Goal: Information Seeking & Learning: Learn about a topic

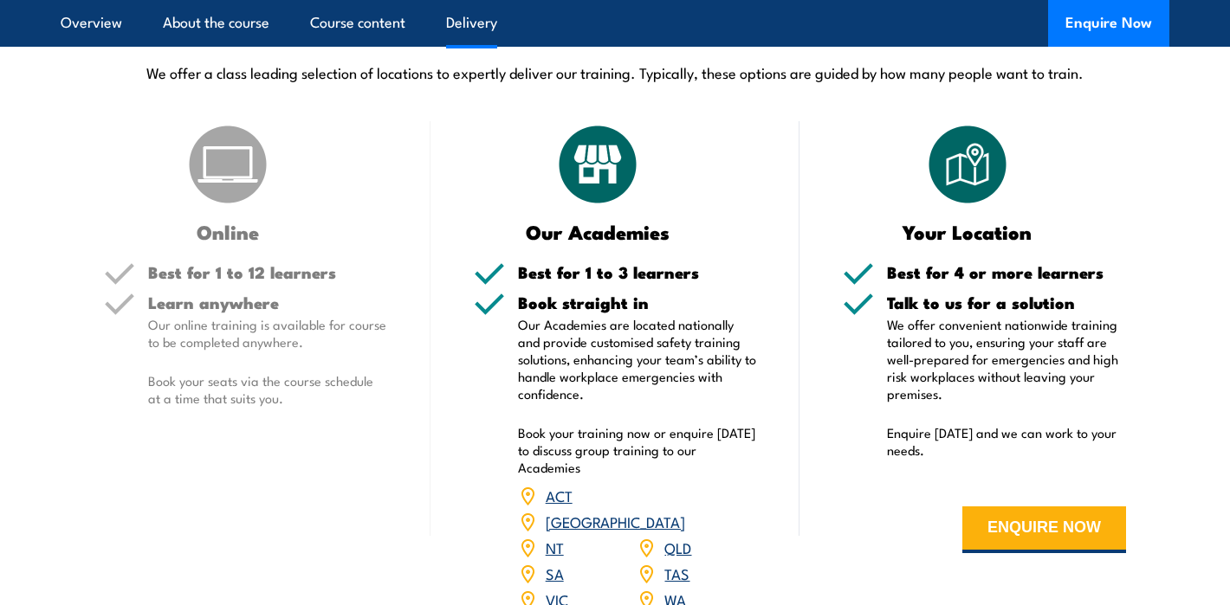
scroll to position [2527, 0]
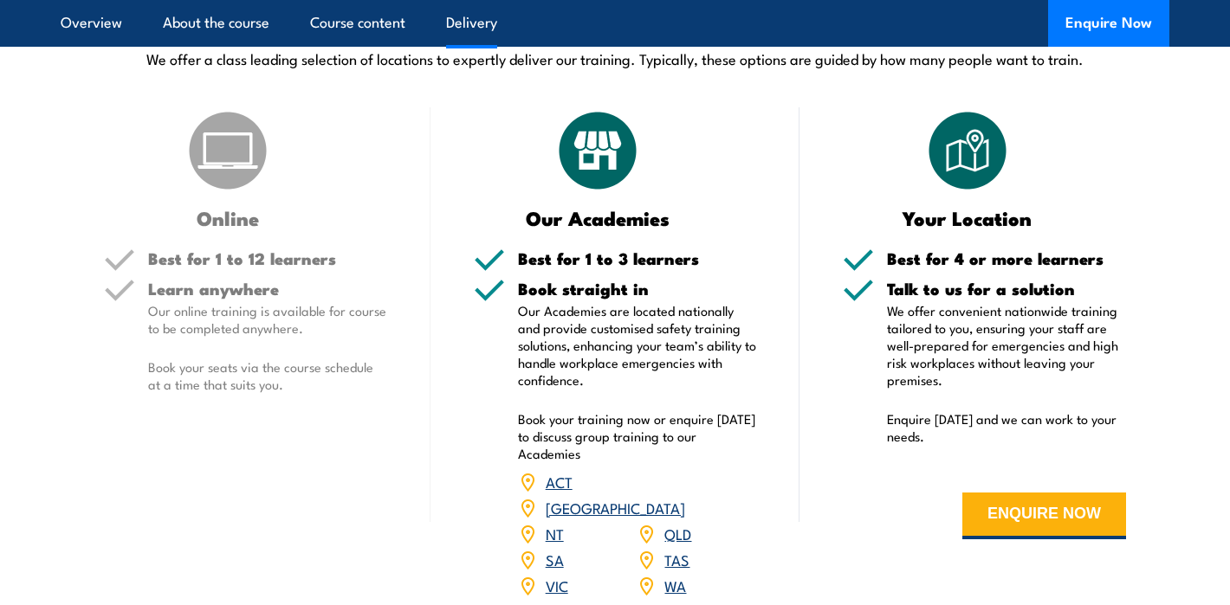
click at [399, 426] on div "Online Best for 1 to 12 learners Learn anywhere Our online training is availabl…" at bounding box center [246, 364] width 370 height 514
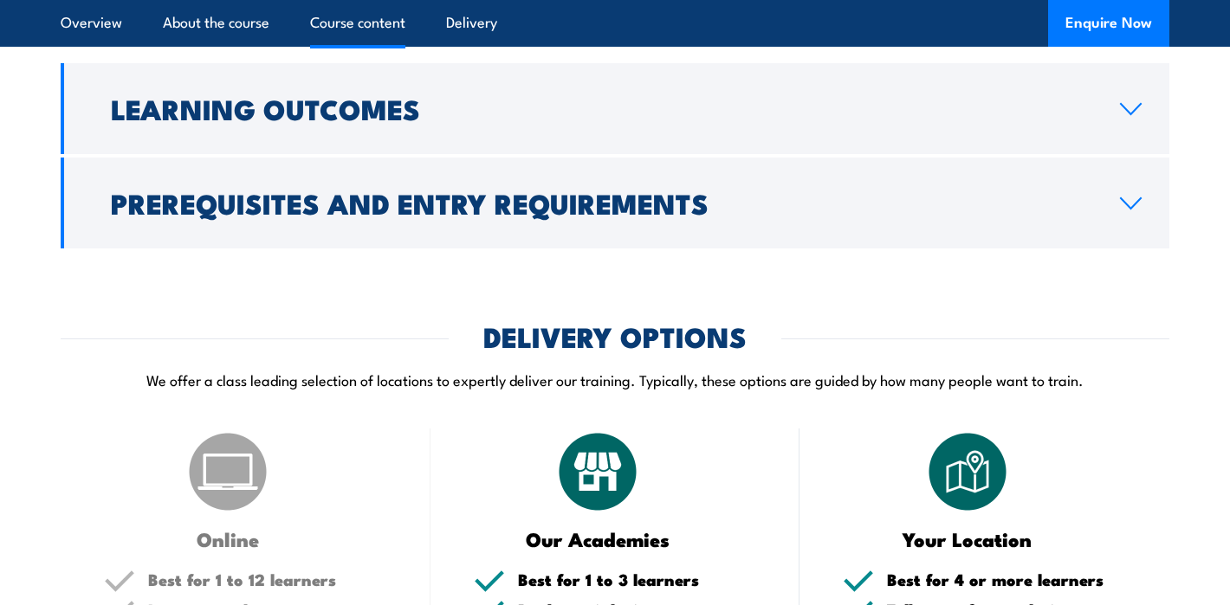
scroll to position [2205, 0]
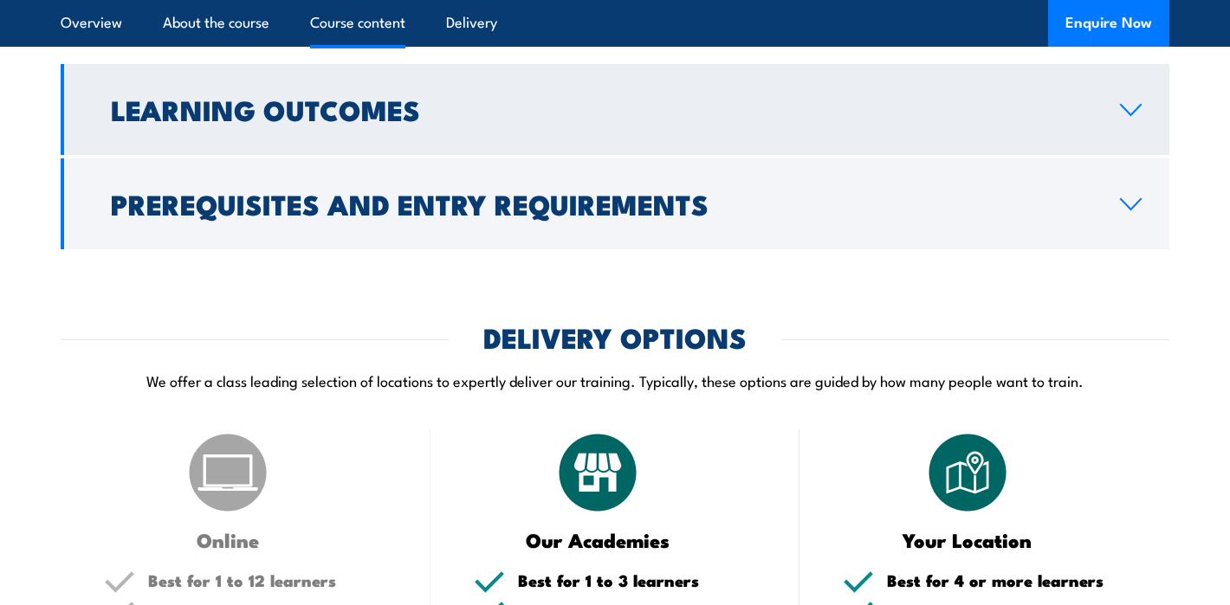
click at [348, 121] on h2 "Learning Outcomes" at bounding box center [601, 109] width 981 height 24
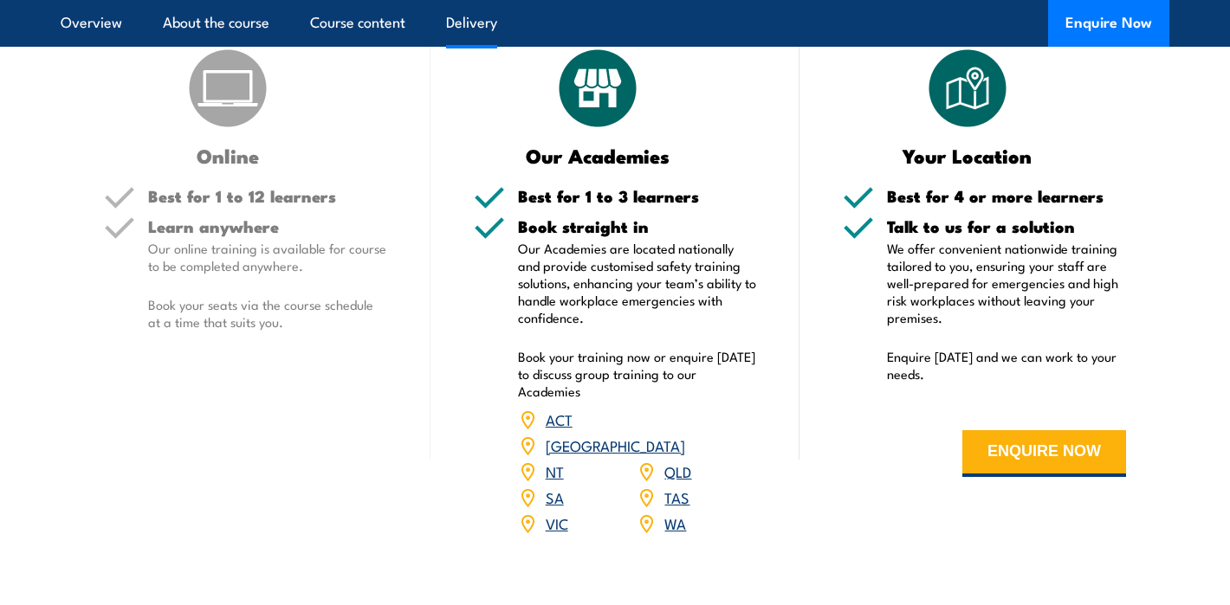
scroll to position [2264, 0]
click at [257, 219] on div "Best for 1 to 12 learners" at bounding box center [267, 204] width 239 height 30
click at [213, 133] on img at bounding box center [227, 89] width 87 height 87
click at [236, 275] on p "Our online training is available for course to be completed anywhere." at bounding box center [267, 258] width 239 height 35
click at [603, 133] on img at bounding box center [597, 89] width 87 height 87
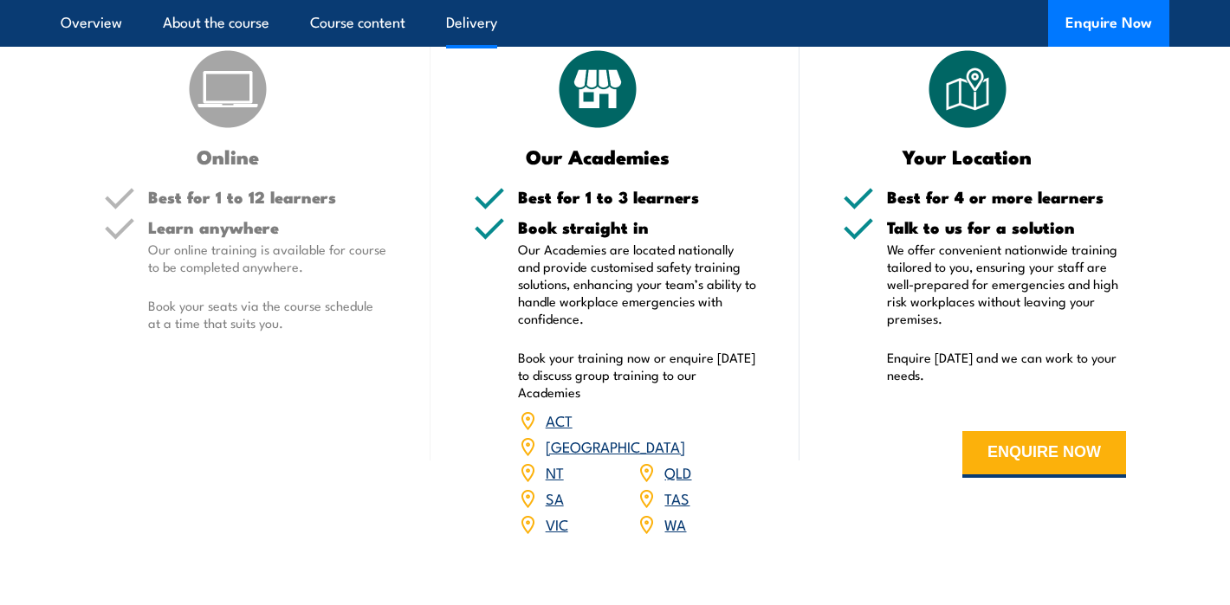
click at [587, 205] on h5 "Best for 1 to 3 learners" at bounding box center [637, 197] width 239 height 16
click at [594, 327] on p "Our Academies are located nationally and provide customised safety training sol…" at bounding box center [637, 284] width 239 height 87
click at [922, 166] on div "Your Location" at bounding box center [984, 106] width 283 height 120
click at [922, 205] on h5 "Best for 4 or more learners" at bounding box center [1006, 197] width 239 height 16
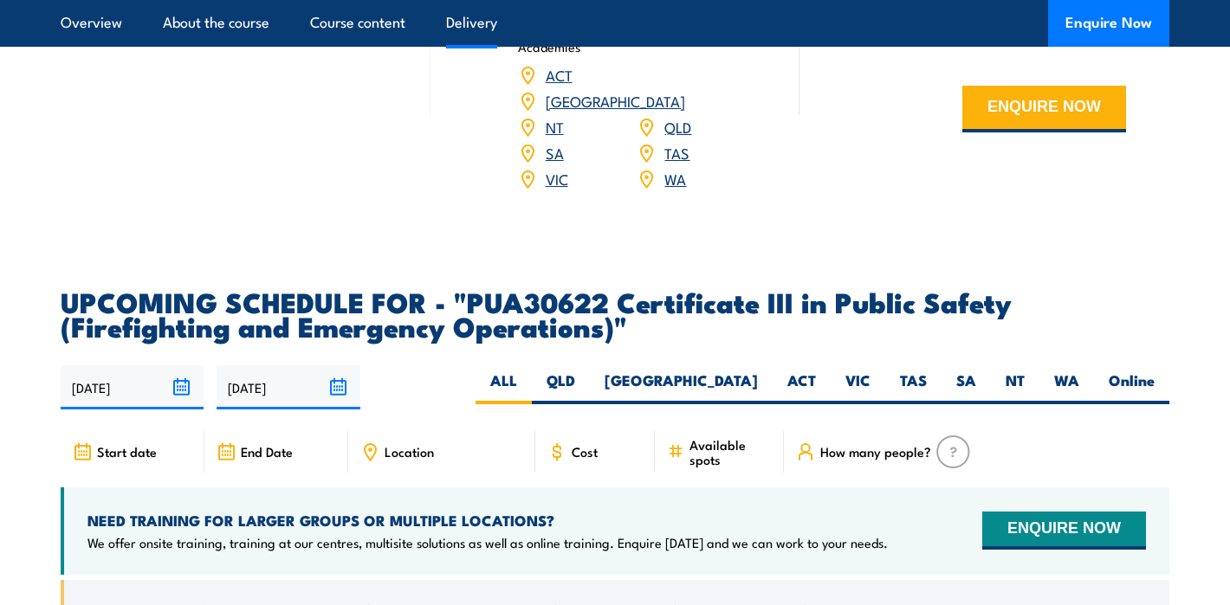
scroll to position [2619, 0]
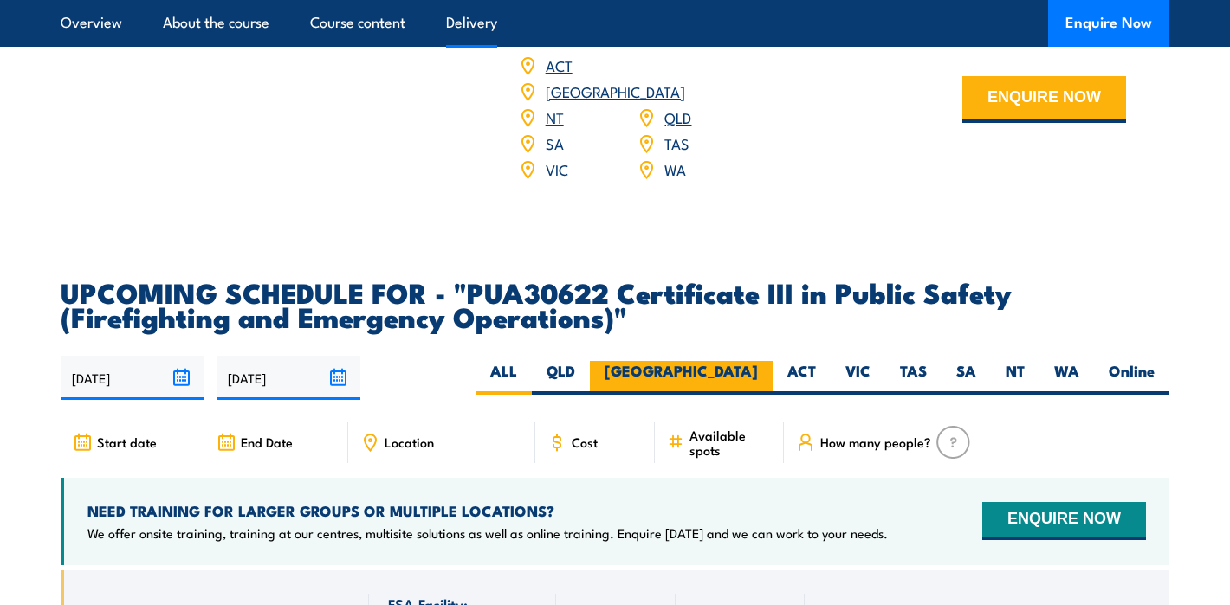
click at [744, 395] on label "[GEOGRAPHIC_DATA]" at bounding box center [681, 378] width 183 height 34
click at [758, 372] on input "[GEOGRAPHIC_DATA]" at bounding box center [763, 366] width 11 height 11
radio input "true"
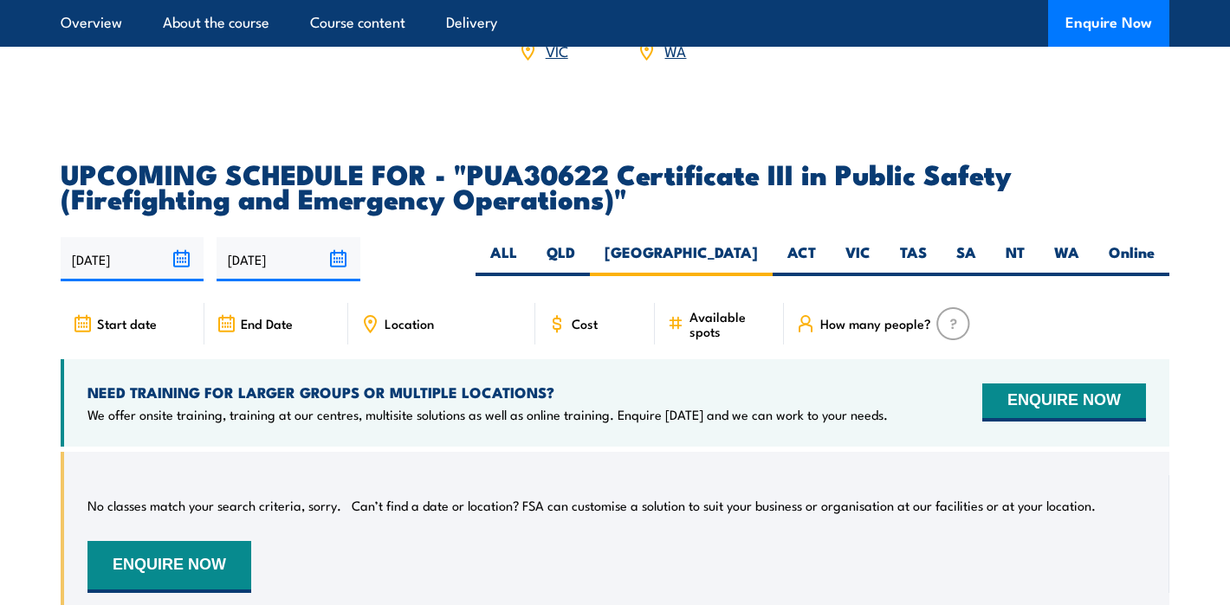
scroll to position [3061, 0]
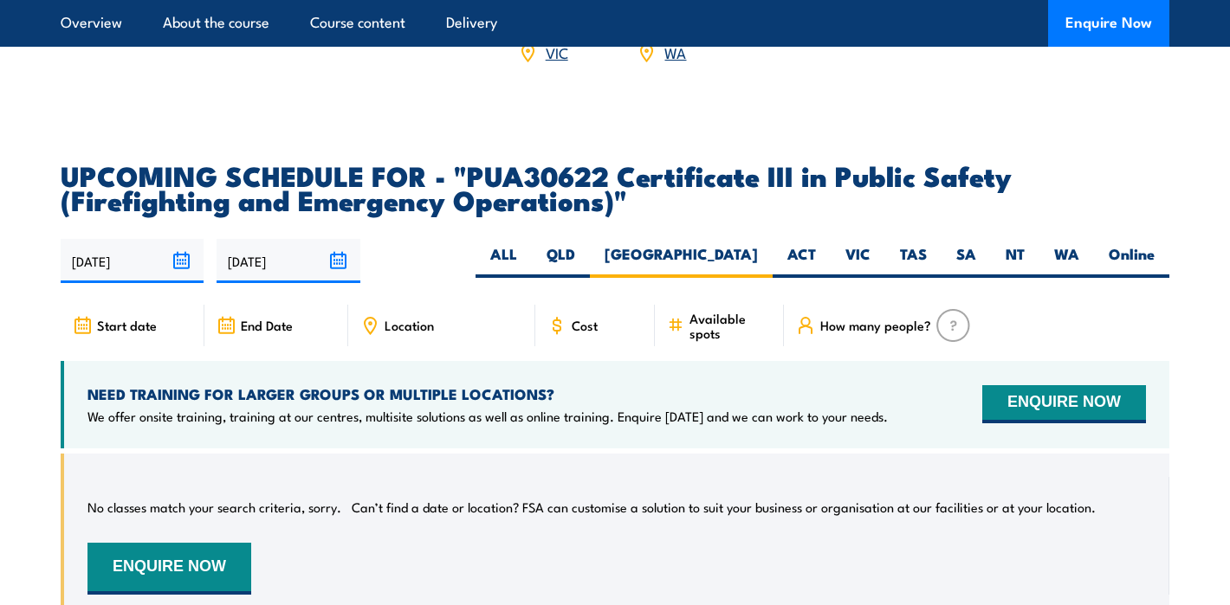
click at [404, 333] on span "Location" at bounding box center [409, 325] width 49 height 15
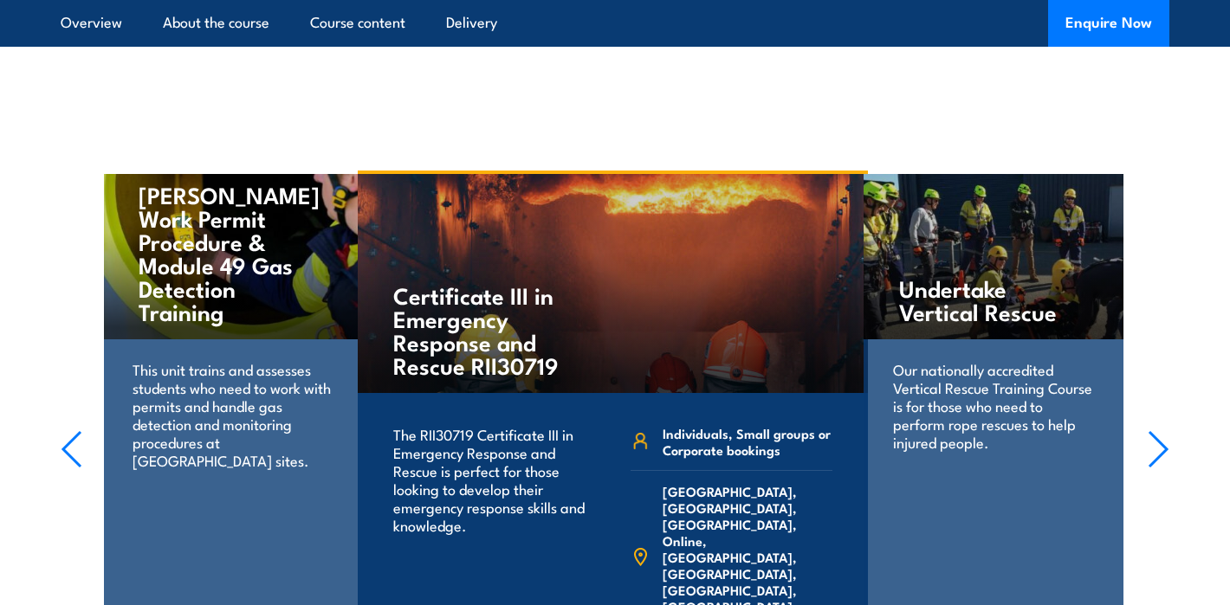
scroll to position [3728, 0]
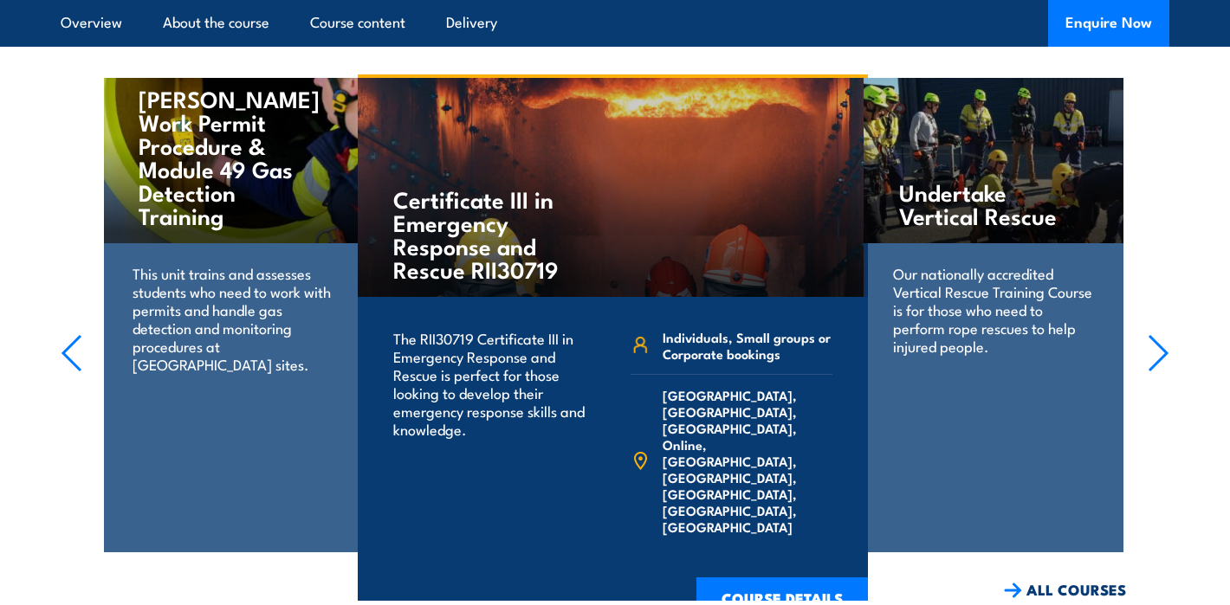
click at [72, 368] on icon "button" at bounding box center [72, 353] width 22 height 38
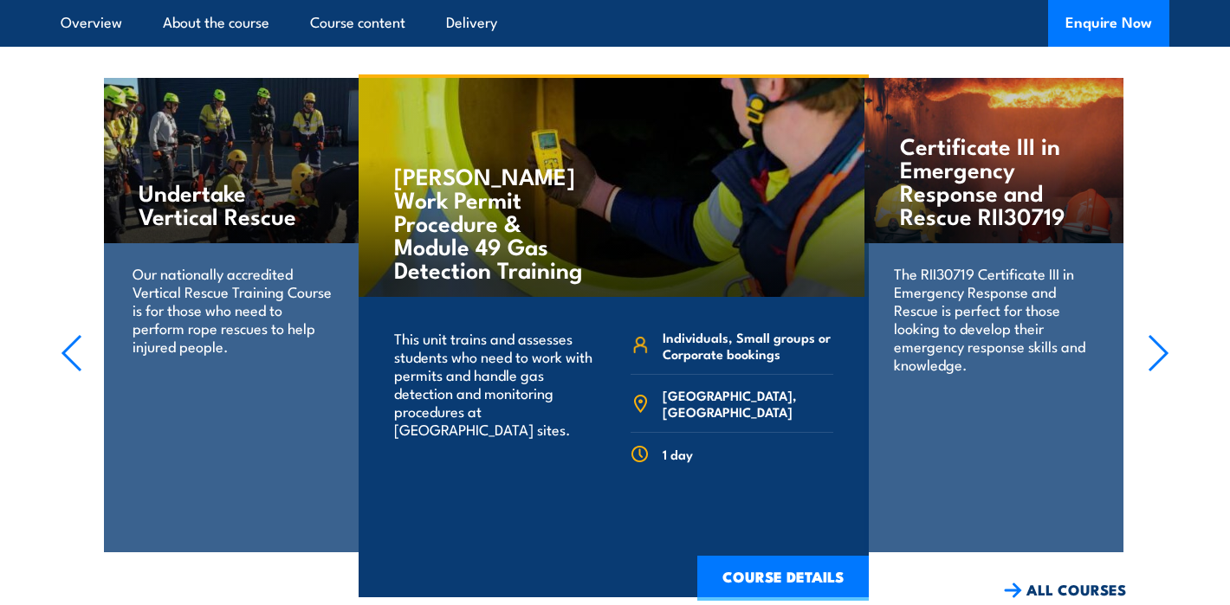
click at [72, 368] on icon "button" at bounding box center [72, 353] width 22 height 38
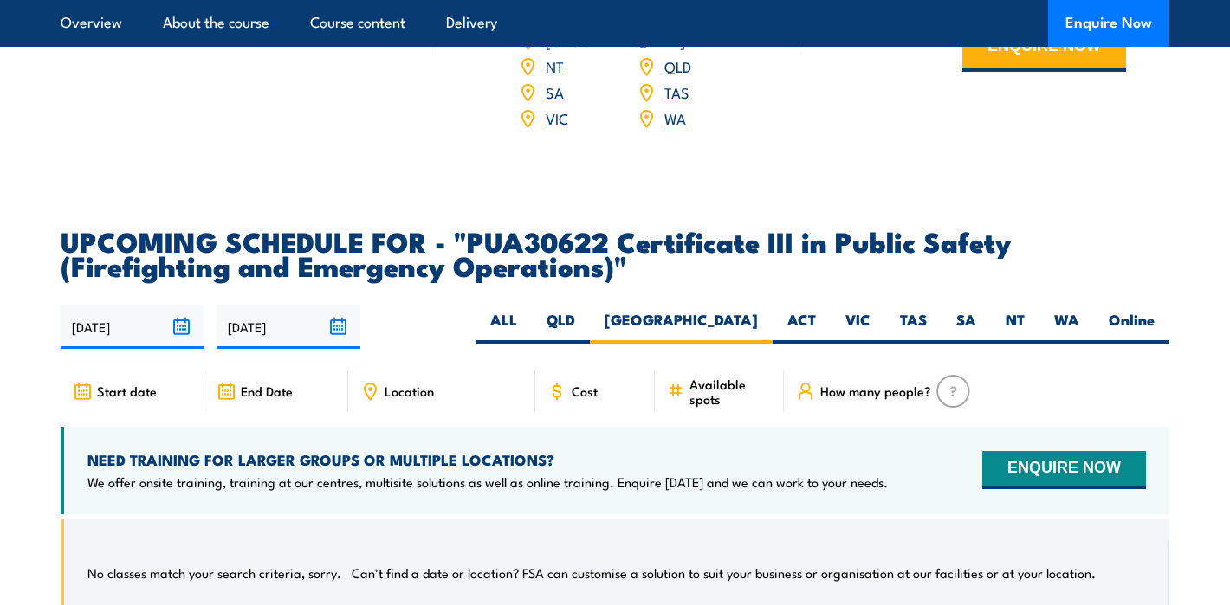
scroll to position [3021, 0]
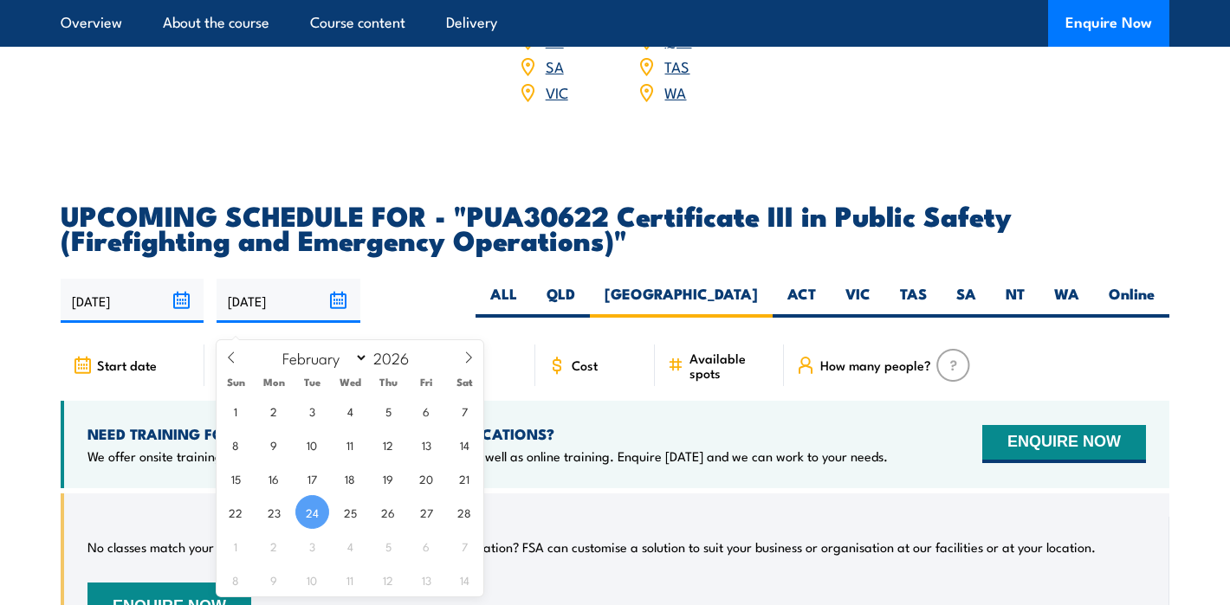
click at [264, 323] on input "[DATE]" at bounding box center [288, 301] width 143 height 44
click at [164, 323] on input "[DATE]" at bounding box center [132, 301] width 143 height 44
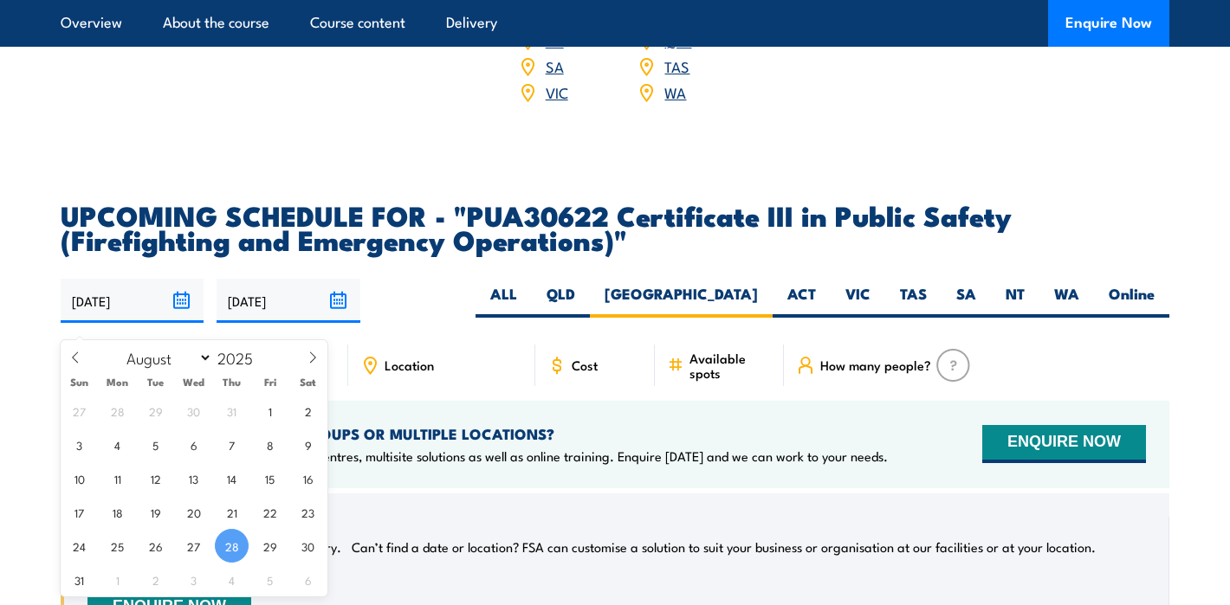
click at [271, 234] on h2 "UPCOMING SCHEDULE FOR - "PUA30622 Certificate III in Public Safety (Firefightin…" at bounding box center [615, 227] width 1109 height 49
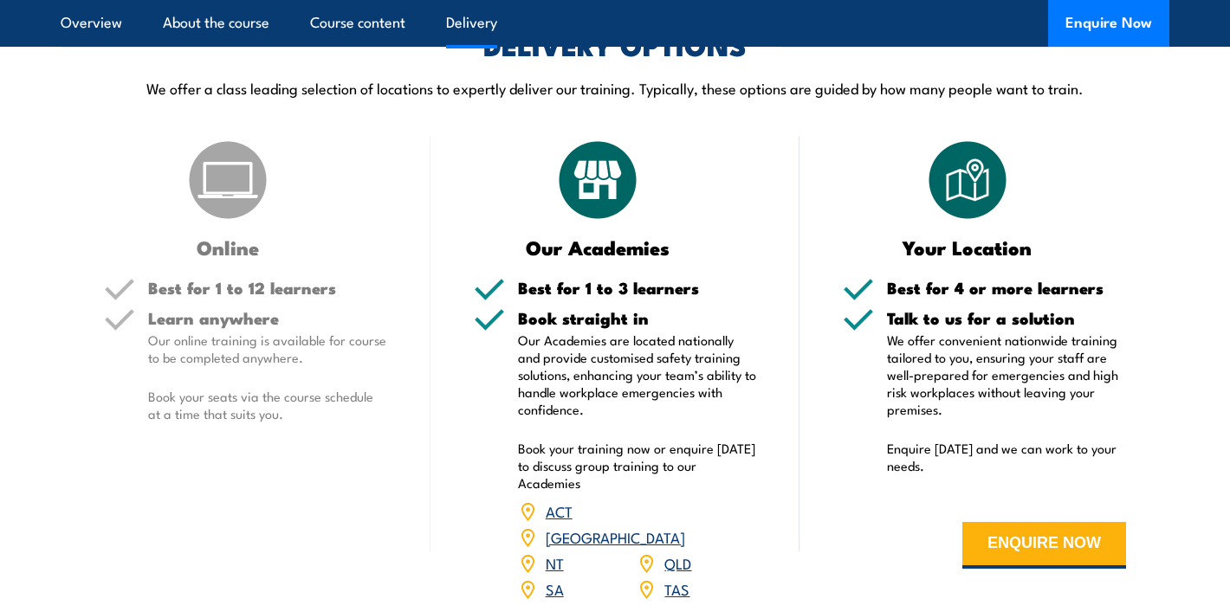
scroll to position [2511, 0]
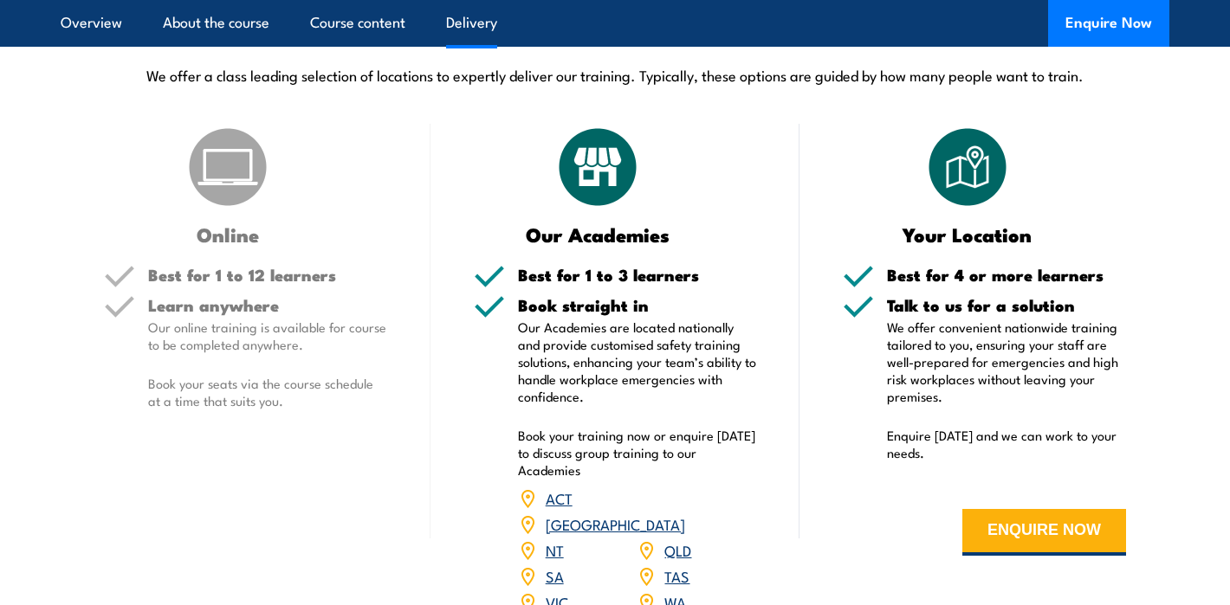
click at [209, 244] on h3 "Online" at bounding box center [228, 234] width 249 height 20
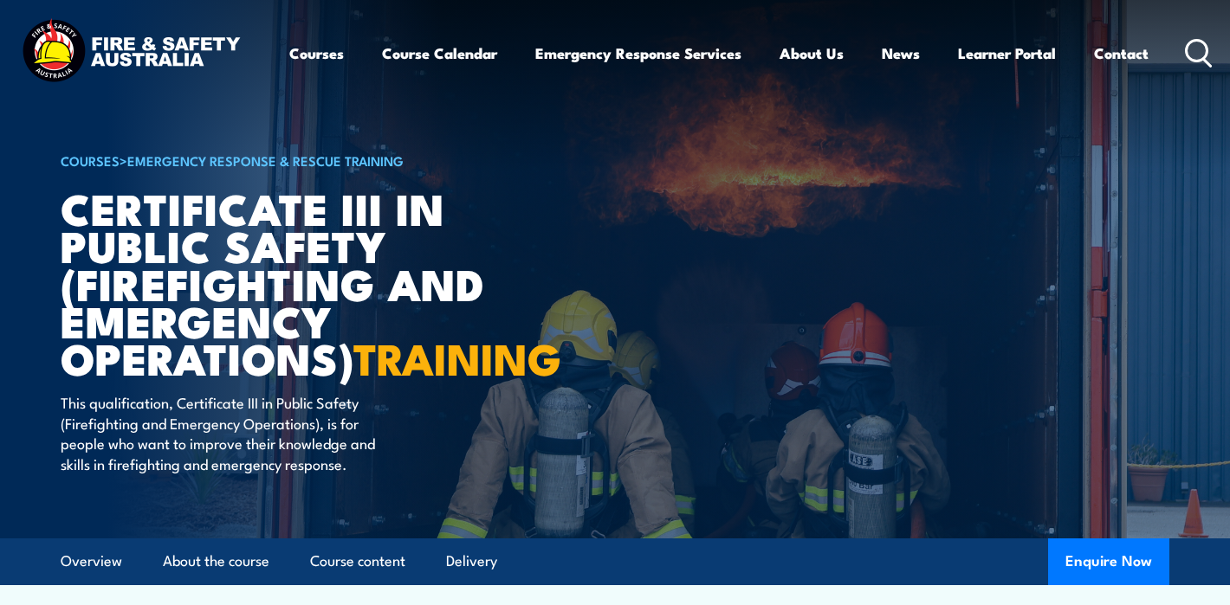
scroll to position [0, 0]
click at [1118, 55] on link "Contact" at bounding box center [1121, 53] width 55 height 46
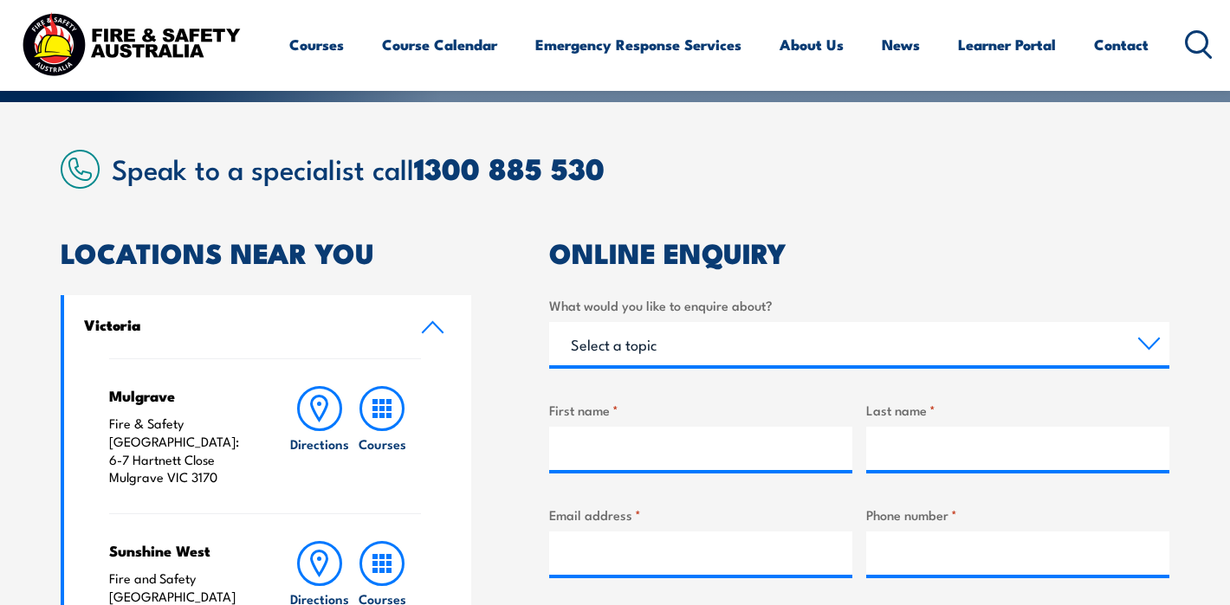
scroll to position [401, 0]
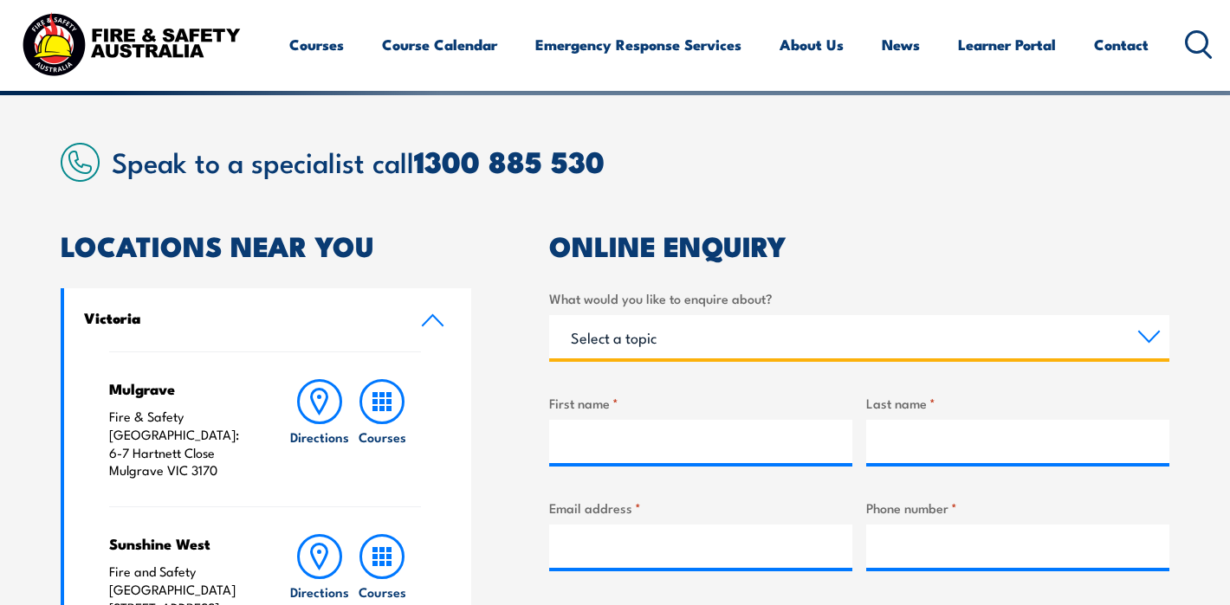
select select "Training"
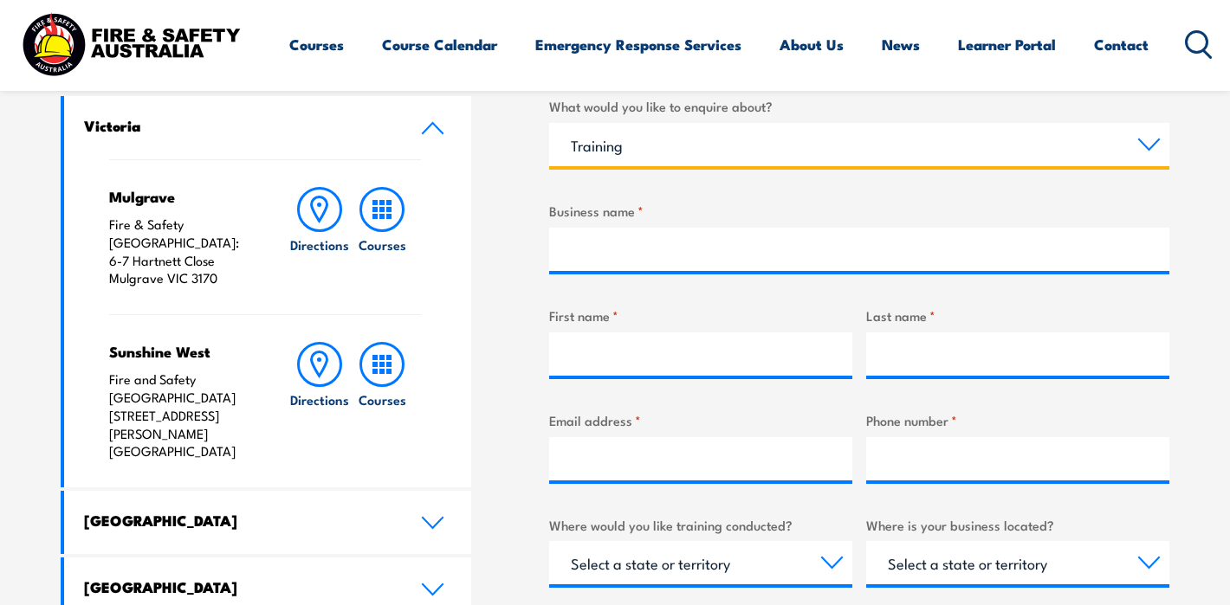
scroll to position [595, 0]
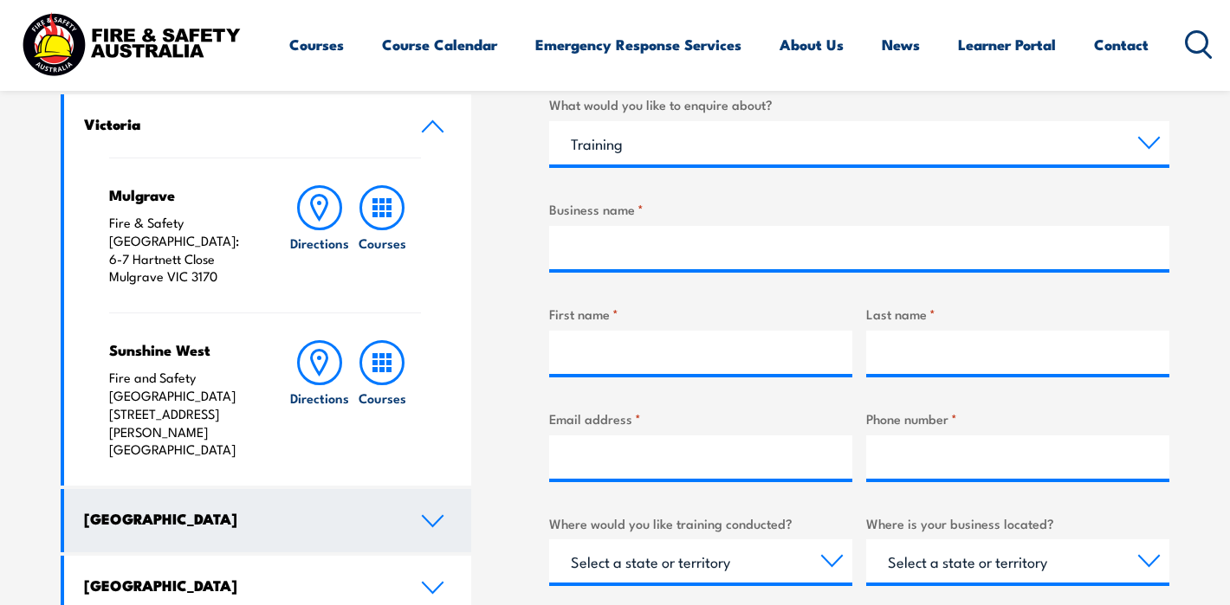
click at [430, 489] on link "[GEOGRAPHIC_DATA]" at bounding box center [267, 520] width 407 height 63
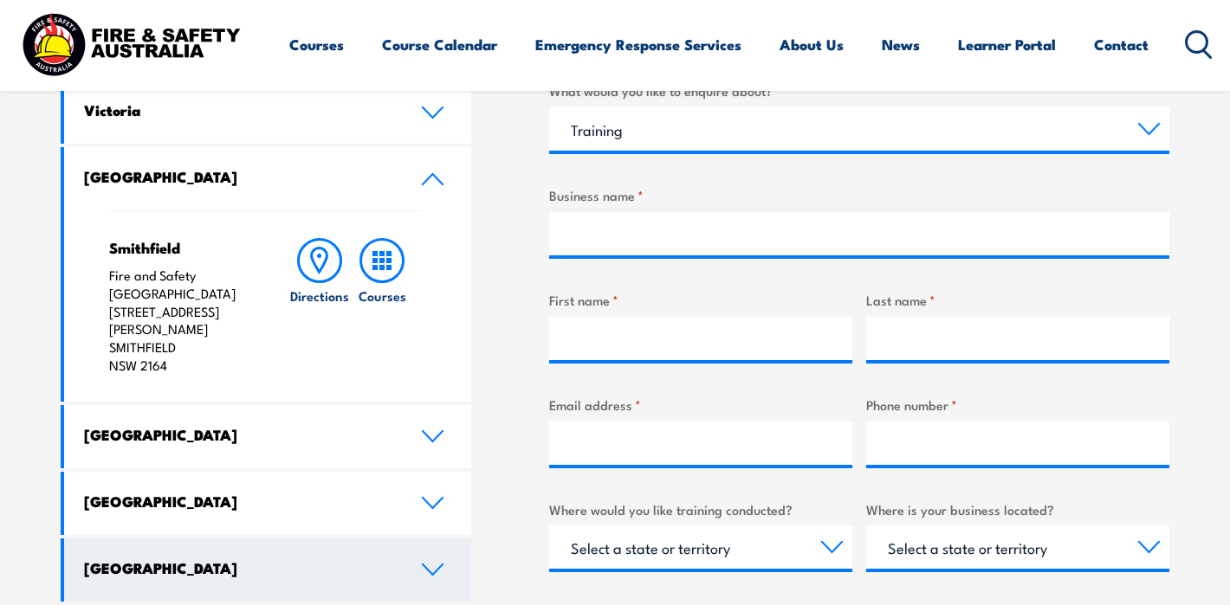
scroll to position [608, 0]
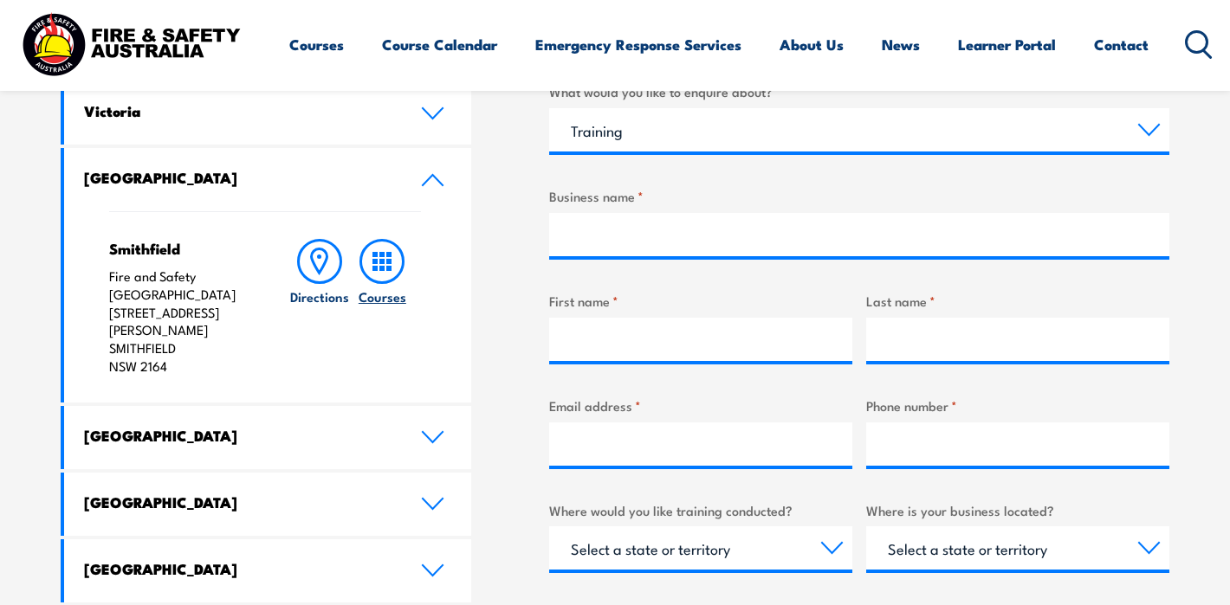
click at [386, 260] on icon at bounding box center [381, 261] width 45 height 45
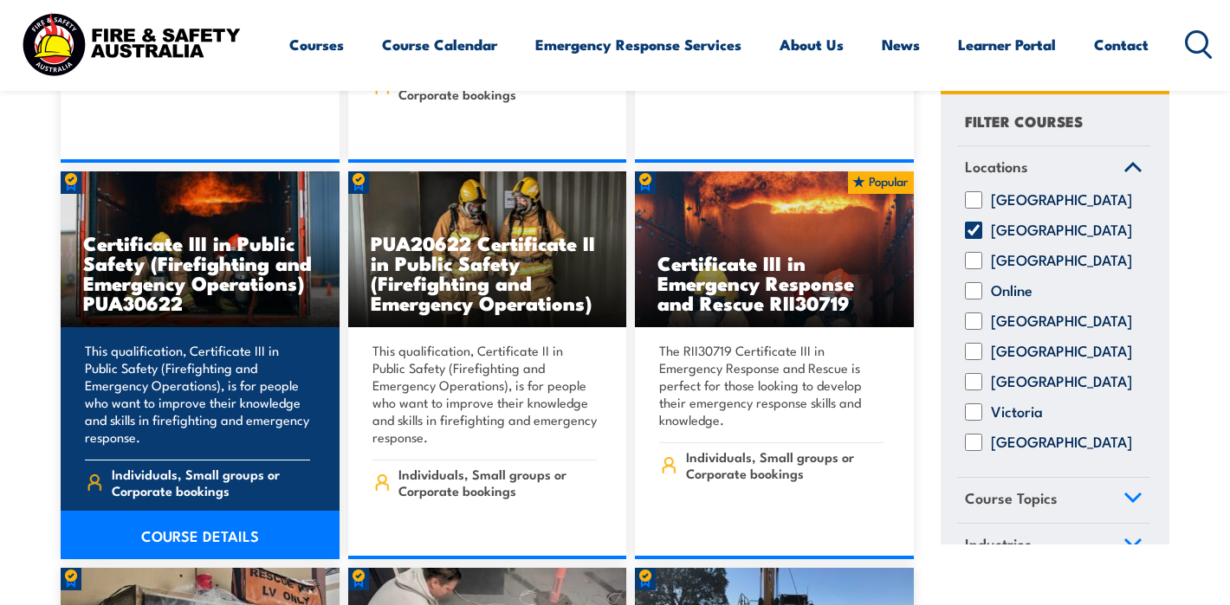
scroll to position [2649, 0]
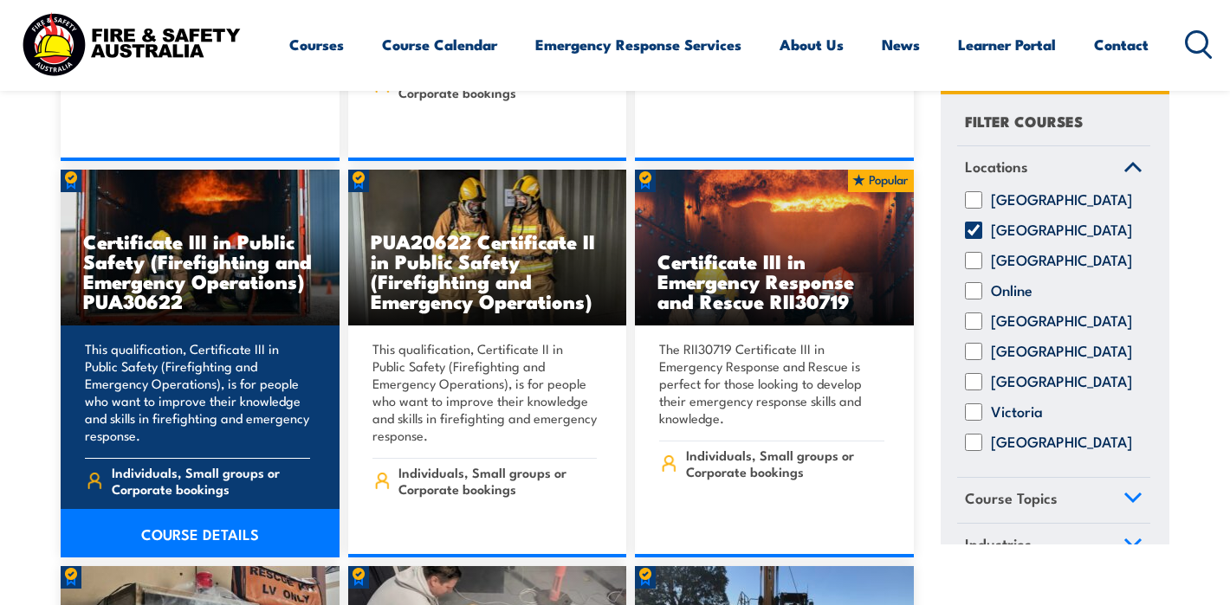
click at [184, 514] on link "COURSE DETAILS" at bounding box center [200, 533] width 279 height 49
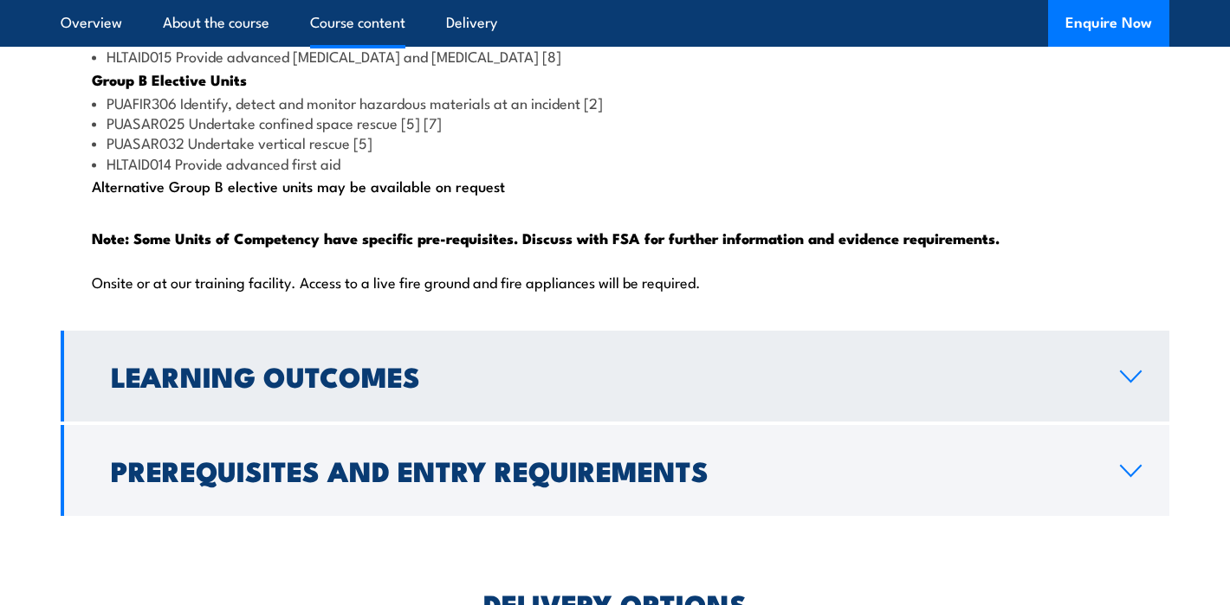
scroll to position [1961, 0]
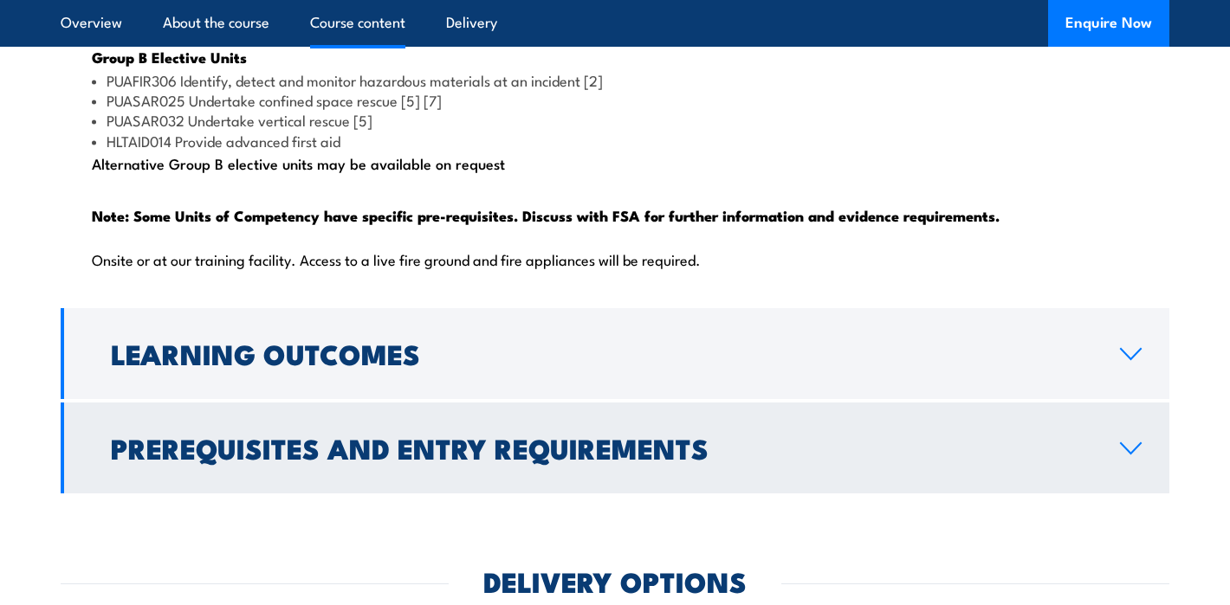
click at [593, 460] on h2 "Prerequisites and Entry Requirements" at bounding box center [601, 448] width 981 height 24
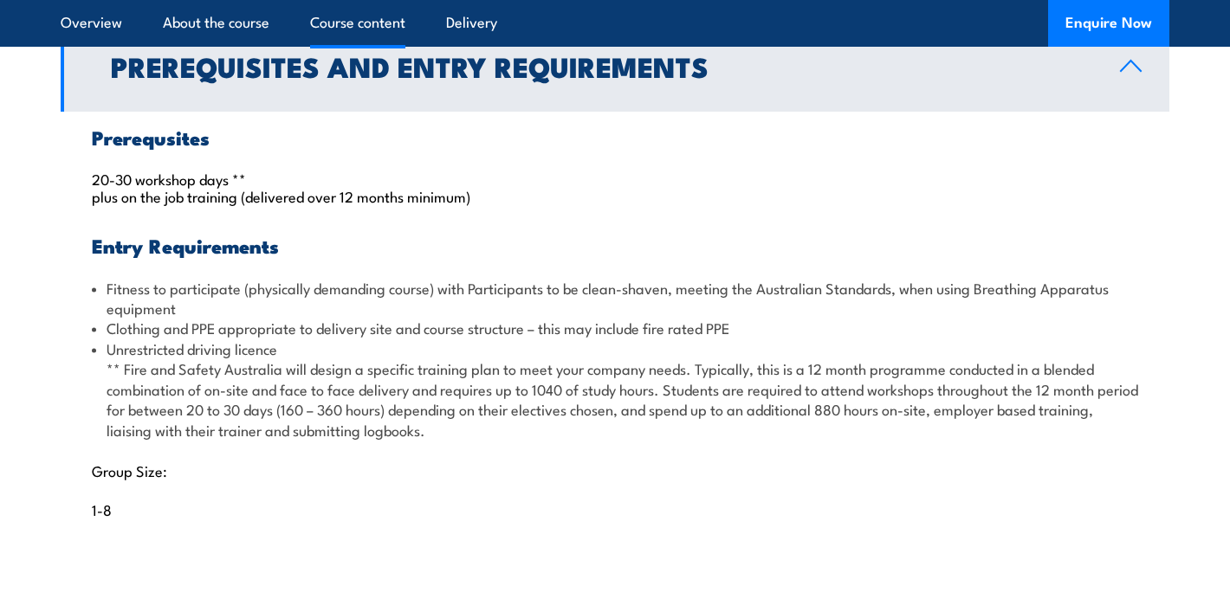
scroll to position [1756, 0]
